Goal: Task Accomplishment & Management: Use online tool/utility

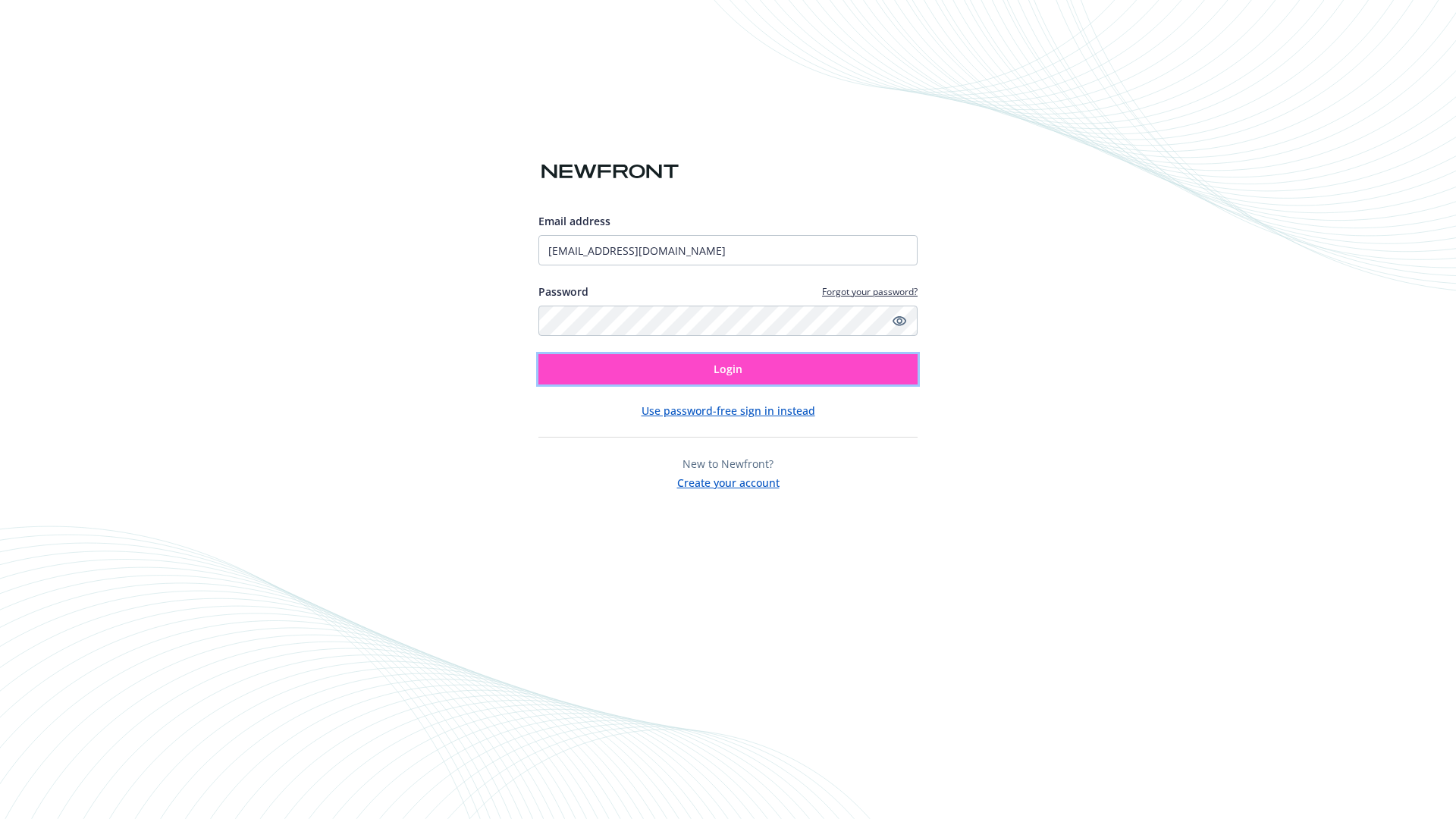
click at [728, 369] on span "Login" at bounding box center [728, 369] width 29 height 14
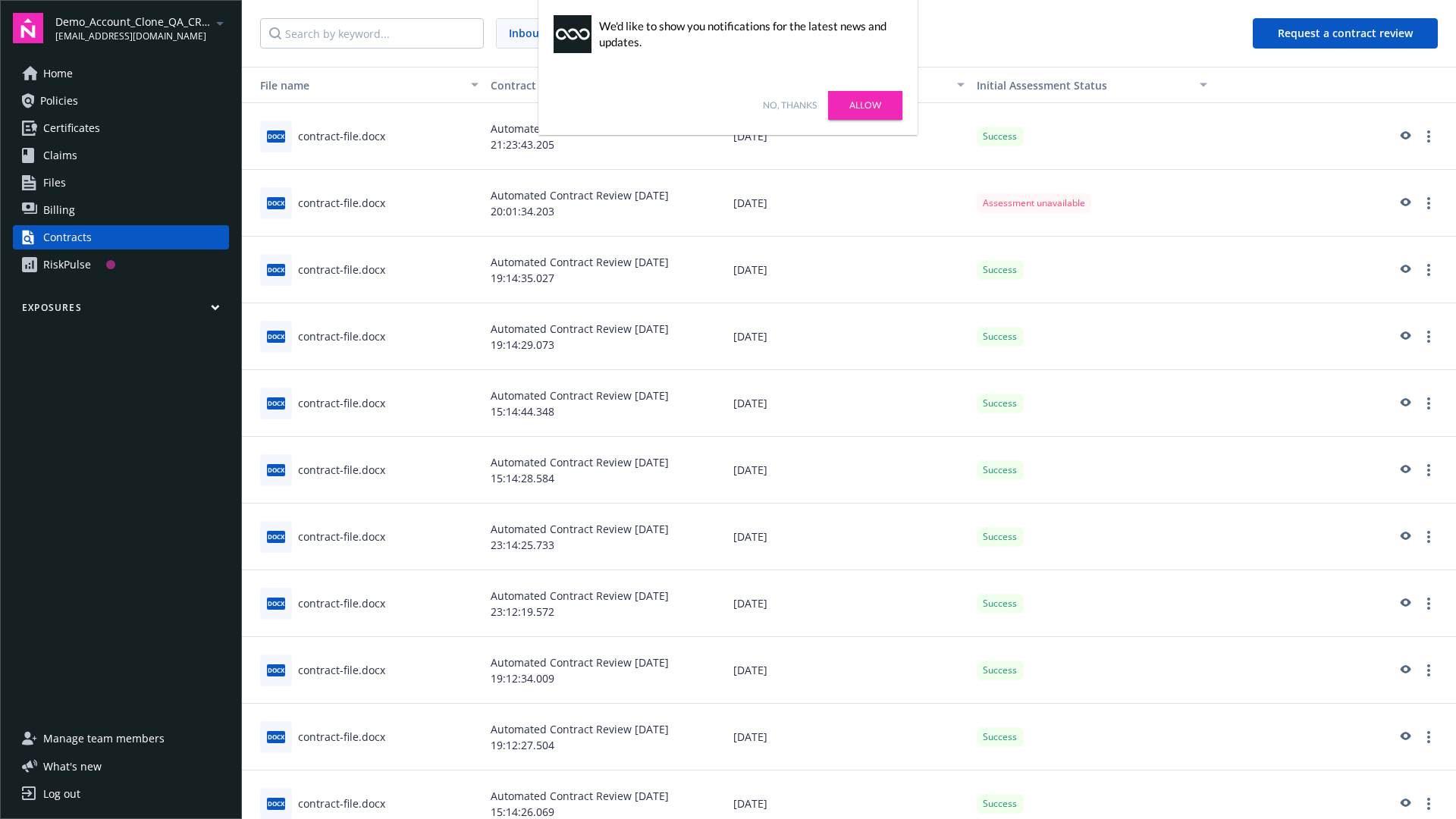
click at [790, 105] on link "No, thanks" at bounding box center [790, 105] width 54 height 14
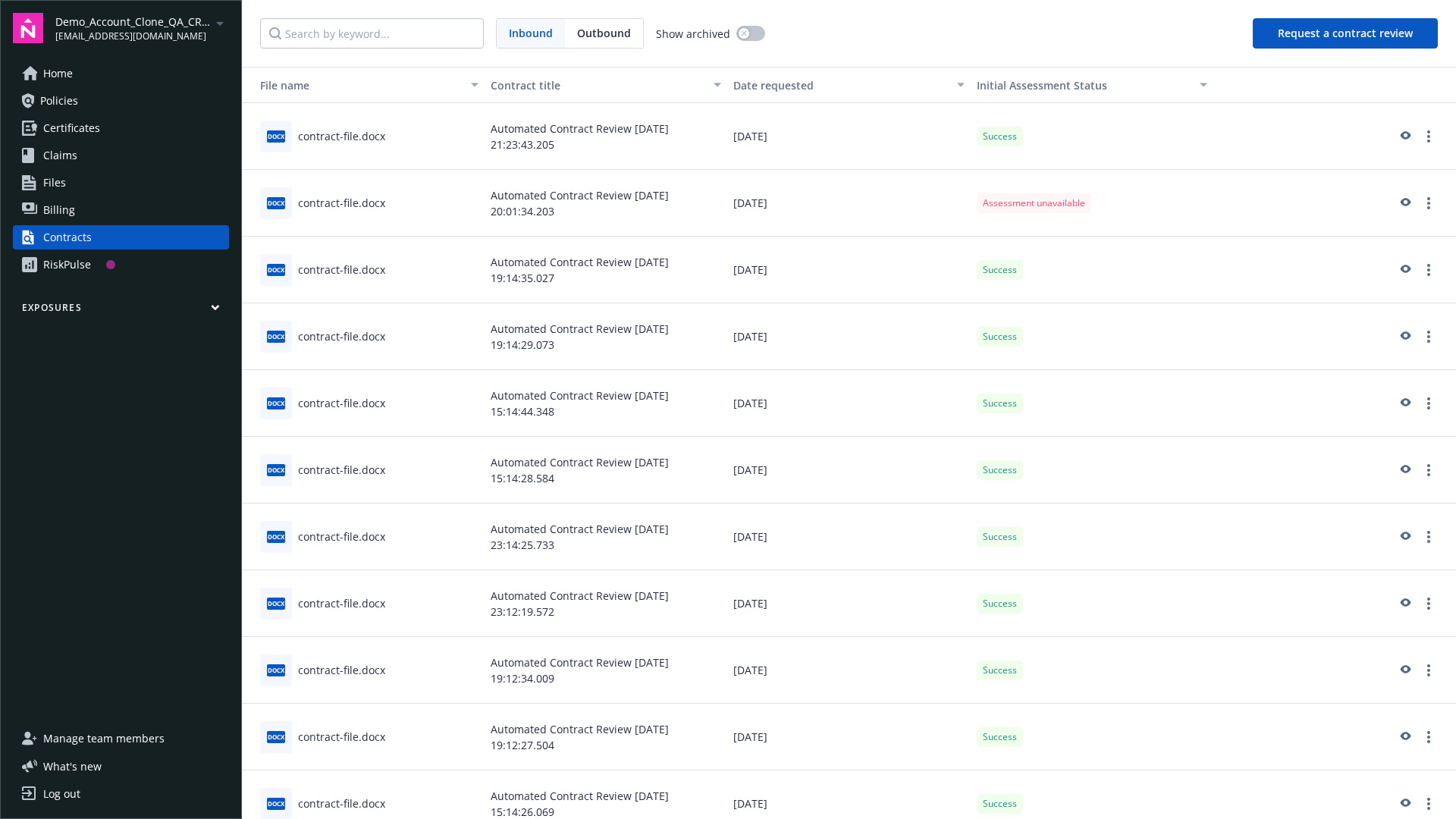
click at [1346, 33] on button "Request a contract review" at bounding box center [1346, 34] width 185 height 31
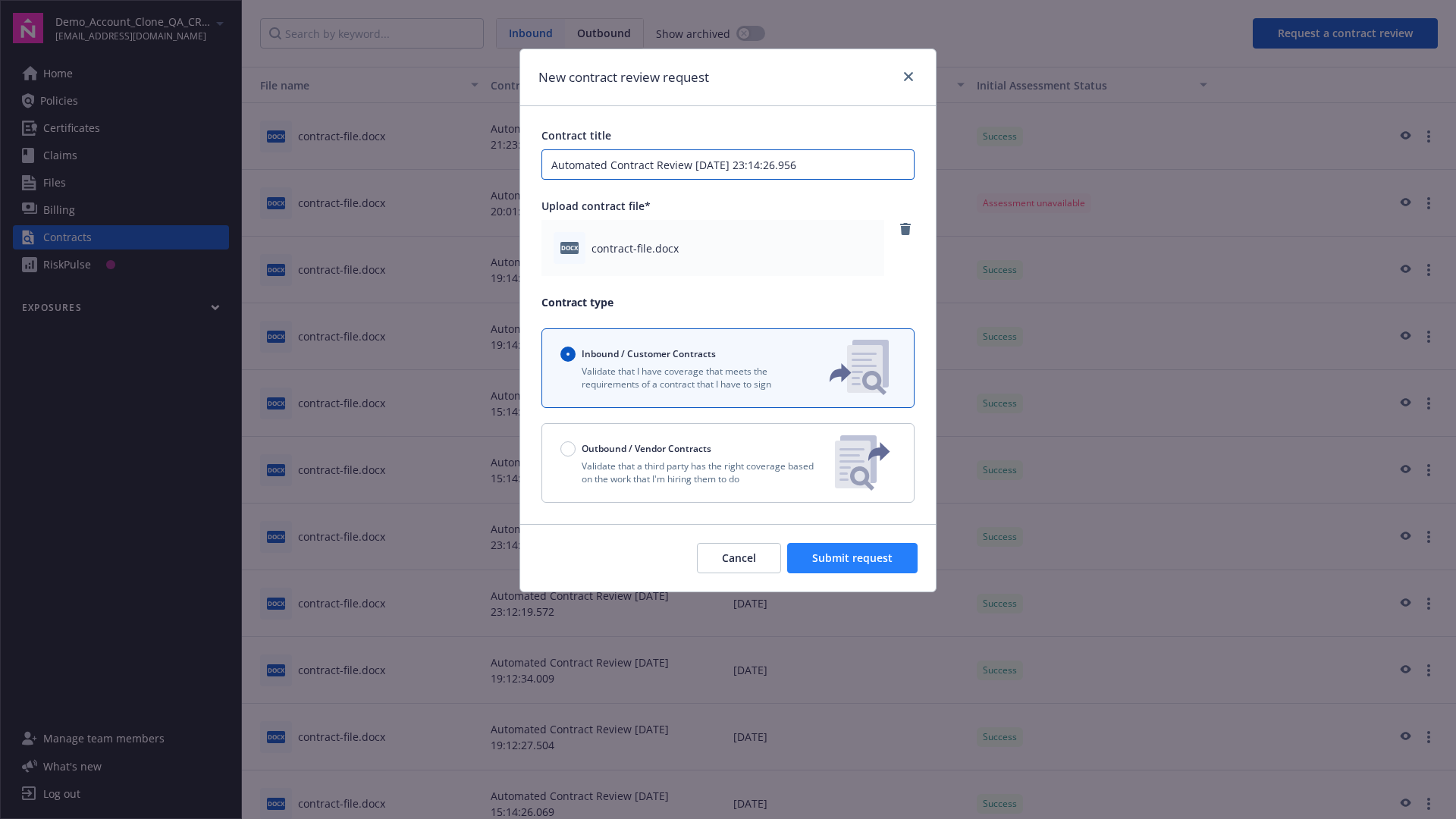
type input "Automated Contract Review [DATE] 23:14:26.956"
click at [853, 558] on span "Submit request" at bounding box center [852, 557] width 81 height 14
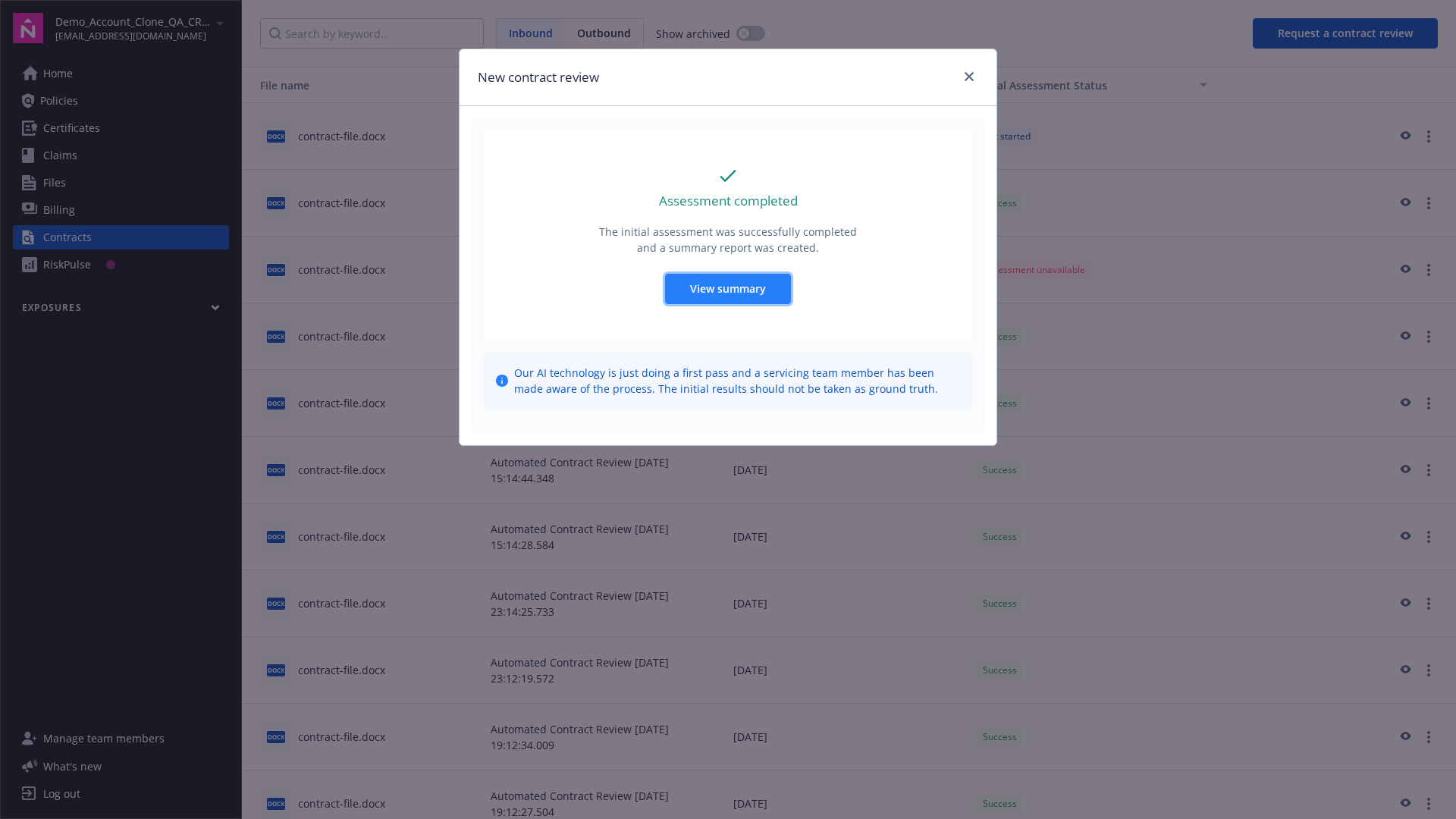
click at [728, 288] on span "View summary" at bounding box center [728, 288] width 76 height 14
